Goal: Find specific page/section: Find specific page/section

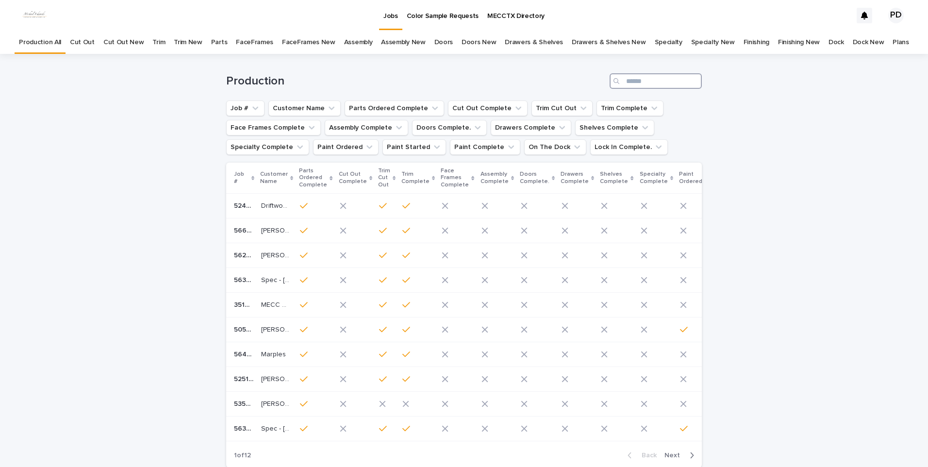
click at [655, 82] on input "Search" at bounding box center [655, 81] width 92 height 16
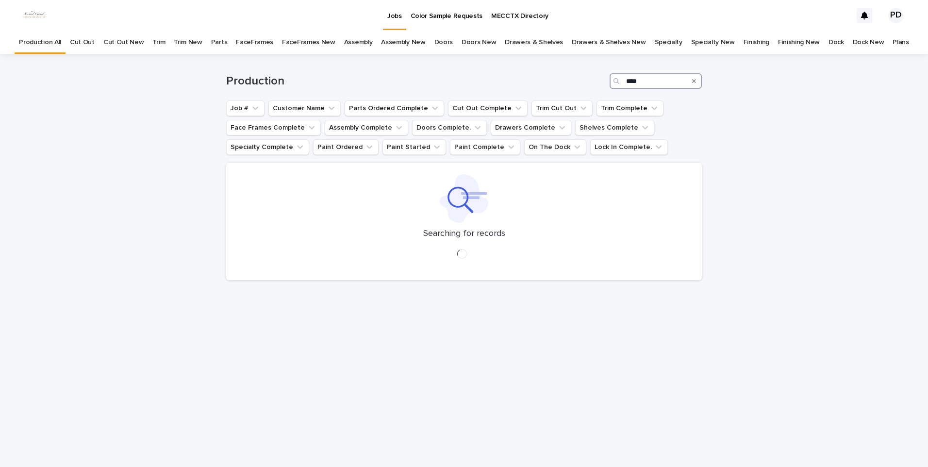
type input "****"
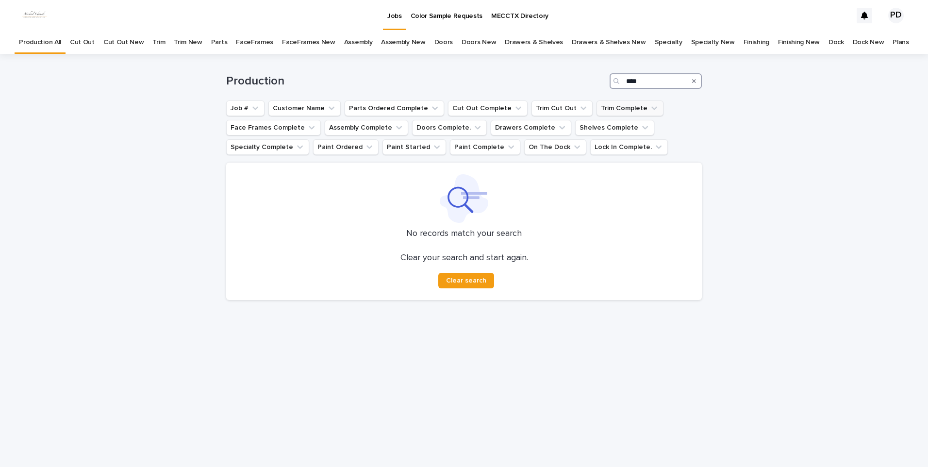
drag, startPoint x: 662, startPoint y: 82, endPoint x: 585, endPoint y: 107, distance: 81.5
click at [585, 107] on div "Production **** Job # Customer Name Parts Ordered Complete Cut Out Complete Tri…" at bounding box center [463, 181] width 475 height 254
type input "*"
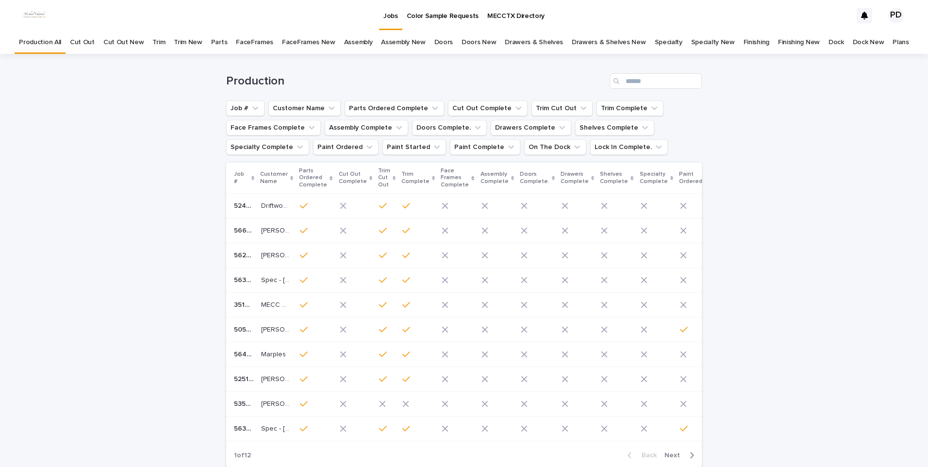
drag, startPoint x: -2, startPoint y: -36, endPoint x: 62, endPoint y: -36, distance: 64.0
drag, startPoint x: 62, startPoint y: -36, endPoint x: 97, endPoint y: 368, distance: 405.2
click at [98, 369] on div "Loading... Saving… Loading... Saving… Production Job # Customer Name Parts Orde…" at bounding box center [464, 289] width 928 height 470
drag, startPoint x: 93, startPoint y: 351, endPoint x: 93, endPoint y: 363, distance: 12.1
click at [93, 352] on div "Loading... Saving… Loading... Saving… Production Job # Customer Name Parts Orde…" at bounding box center [464, 289] width 928 height 470
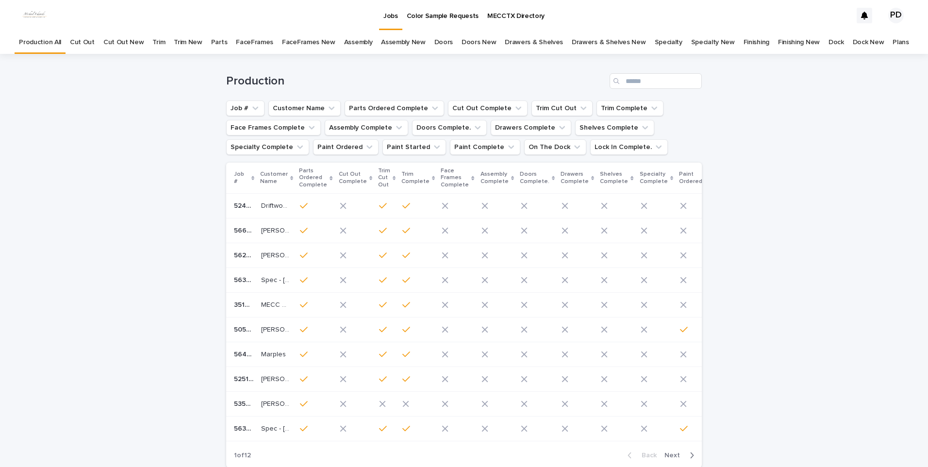
drag, startPoint x: 387, startPoint y: 18, endPoint x: 109, endPoint y: 254, distance: 364.5
click at [386, 18] on p "Jobs" at bounding box center [390, 10] width 15 height 20
click at [810, 290] on div "Loading... Saving… Loading... Saving… Production Job # Customer Name Parts Orde…" at bounding box center [464, 289] width 928 height 470
click at [130, 323] on div "Loading... Saving… Loading... Saving… Production Job # Customer Name Parts Orde…" at bounding box center [464, 289] width 928 height 470
click at [817, 240] on div "Loading... Saving… Loading... Saving… Production Job # Customer Name Parts Orde…" at bounding box center [464, 289] width 928 height 470
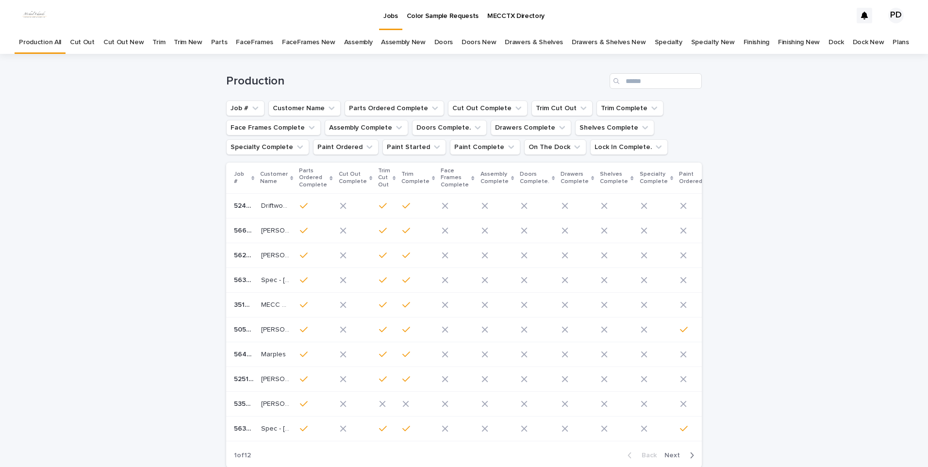
click at [852, 281] on div "Loading... Saving… Loading... Saving… Production Job # Customer Name Parts Orde…" at bounding box center [464, 289] width 928 height 470
click at [860, 316] on div "Loading... Saving… Loading... Saving… Production Job # Customer Name Parts Orde…" at bounding box center [464, 289] width 928 height 470
click at [128, 249] on div "Loading... Saving… Loading... Saving… Production Job # Customer Name Parts Orde…" at bounding box center [464, 289] width 928 height 470
drag, startPoint x: 828, startPoint y: 269, endPoint x: 825, endPoint y: 265, distance: 5.2
click at [826, 269] on div "Loading... Saving… Loading... Saving… Production Job # Customer Name Parts Orde…" at bounding box center [464, 289] width 928 height 470
